Goal: Information Seeking & Learning: Learn about a topic

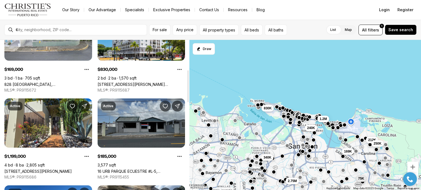
scroll to position [274, 0]
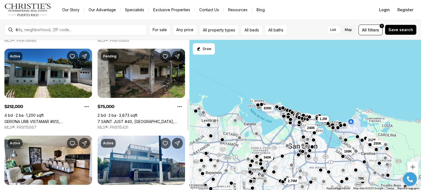
click at [128, 119] on link "7 SAINT JUST #40, [GEOGRAPHIC_DATA], 00987" at bounding box center [142, 121] width 88 height 5
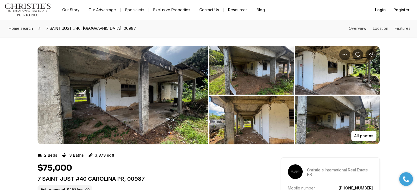
click at [123, 75] on img "View image gallery" at bounding box center [123, 95] width 170 height 99
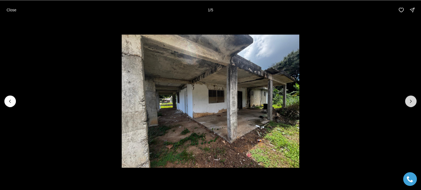
click at [409, 102] on icon "Next slide" at bounding box center [410, 101] width 5 height 5
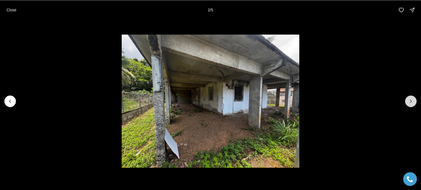
click at [410, 101] on icon "Next slide" at bounding box center [410, 101] width 5 height 5
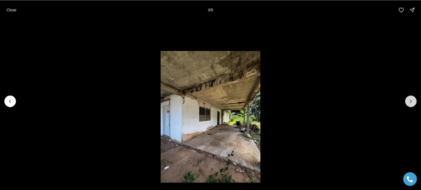
click at [410, 101] on icon "Next slide" at bounding box center [410, 101] width 5 height 5
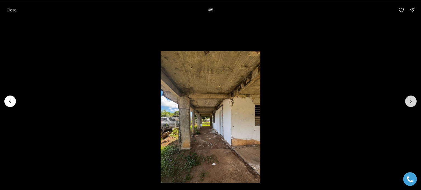
click at [411, 101] on icon "Next slide" at bounding box center [410, 101] width 5 height 5
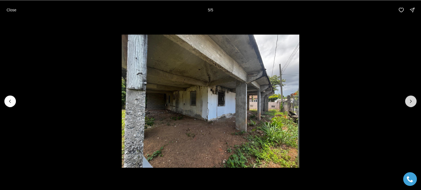
click at [411, 101] on div at bounding box center [411, 102] width 12 height 12
click at [362, 35] on li "5 of 5" at bounding box center [210, 101] width 421 height 163
click at [7, 10] on p "Close" at bounding box center [12, 10] width 10 height 4
